Goal: Task Accomplishment & Management: Complete application form

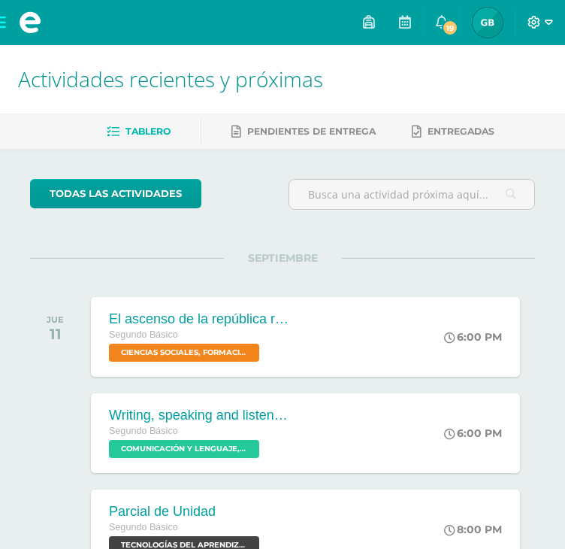
click at [542, 19] on span at bounding box center [541, 22] width 26 height 17
drag, startPoint x: 392, startPoint y: 139, endPoint x: 389, endPoint y: 195, distance: 55.7
click at [389, 195] on div "Actividades recientes y próximas Tablero Pendientes de entrega Entregadas todas…" at bounding box center [282, 498] width 565 height 907
click at [389, 195] on input "text" at bounding box center [411, 194] width 245 height 29
click at [412, 238] on div "todas las Actividades No tienes actividades Échale un vistazo a los demás perío…" at bounding box center [282, 550] width 565 height 803
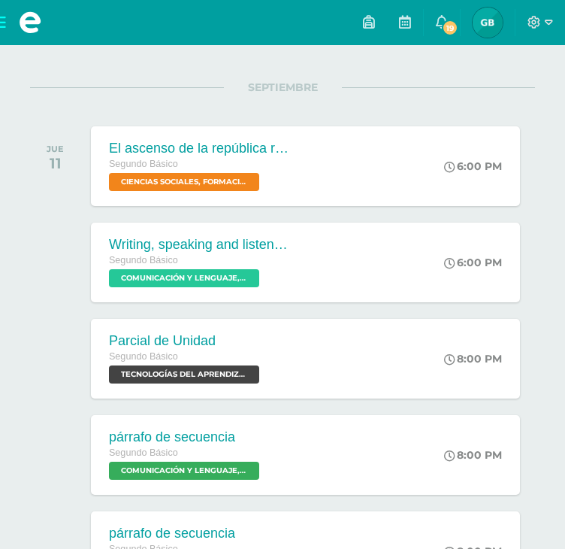
scroll to position [171, 0]
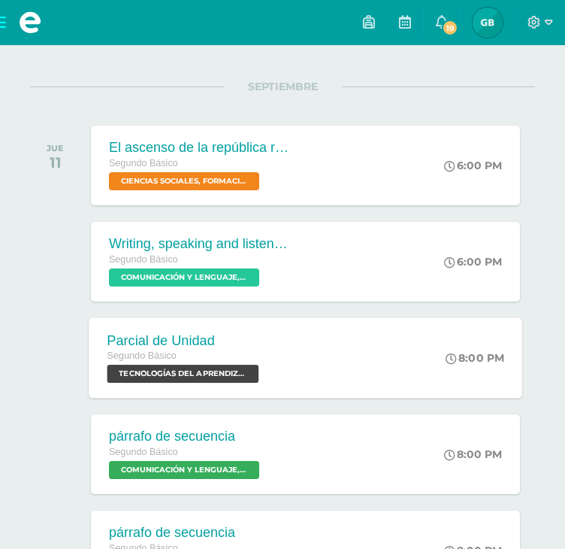
click at [199, 380] on span "TECNOLOGÍAS DEL APRENDIZAJE Y LA COMUNICACIÓN 'Sección C'" at bounding box center [183, 374] width 152 height 18
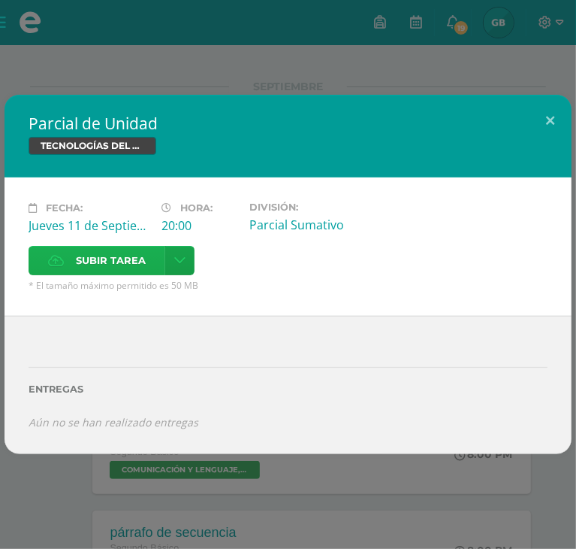
click at [146, 247] on span "Subir tarea" at bounding box center [111, 261] width 70 height 28
click at [0, 0] on input "Subir tarea" at bounding box center [0, 0] width 0 height 0
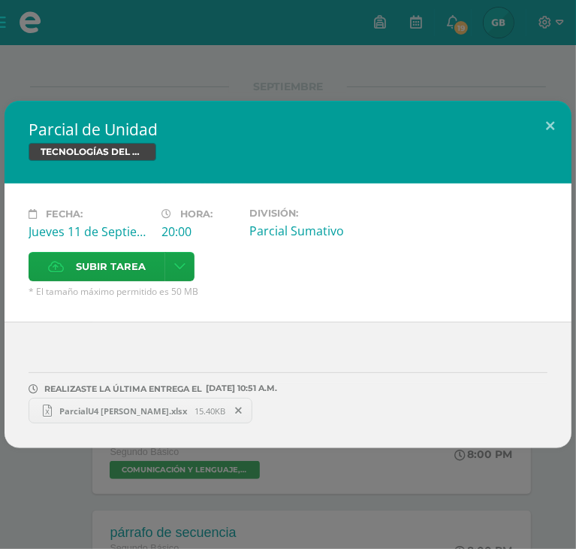
click at [126, 398] on link "ParcialU4 [PERSON_NAME].xlsx 15.40KB" at bounding box center [141, 411] width 224 height 26
click at [549, 140] on button at bounding box center [550, 126] width 43 height 51
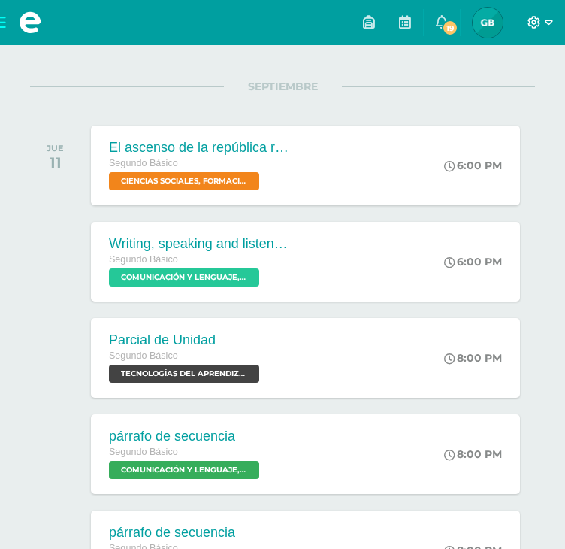
click at [550, 26] on icon at bounding box center [549, 23] width 8 height 14
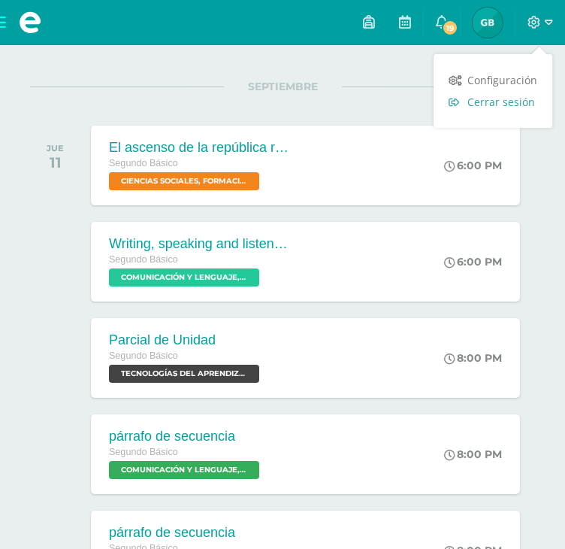
click at [517, 101] on span "Cerrar sesión" at bounding box center [501, 102] width 68 height 14
